Goal: Connect with others: Connect with others

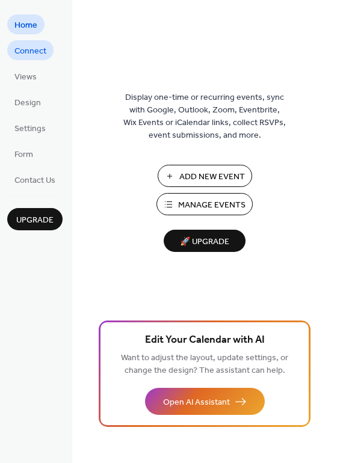
click at [32, 57] on span "Connect" at bounding box center [30, 51] width 32 height 13
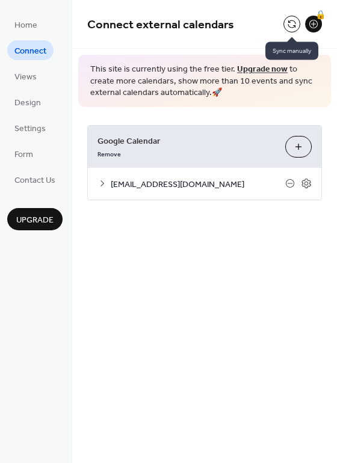
click at [296, 26] on button at bounding box center [291, 24] width 17 height 17
